Goal: Communication & Community: Connect with others

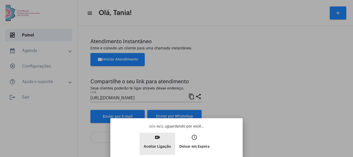
click at [155, 137] on mat-icon "video_call" at bounding box center [157, 137] width 6 height 6
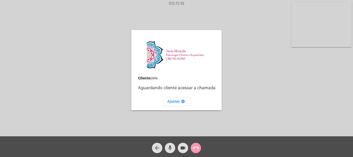
click at [203, 149] on div "arrow_back mic videocam call_end" at bounding box center [176, 146] width 353 height 21
click at [196, 149] on mat-icon "call_end" at bounding box center [196, 148] width 6 height 6
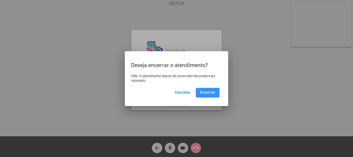
click at [203, 95] on button "Encerrar" at bounding box center [208, 92] width 24 height 9
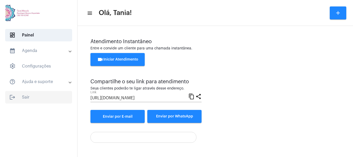
click at [25, 96] on span "logout Sair" at bounding box center [38, 97] width 67 height 12
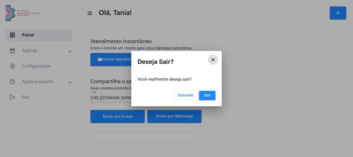
click at [210, 97] on button "Sair" at bounding box center [207, 95] width 17 height 9
